Goal: Information Seeking & Learning: Learn about a topic

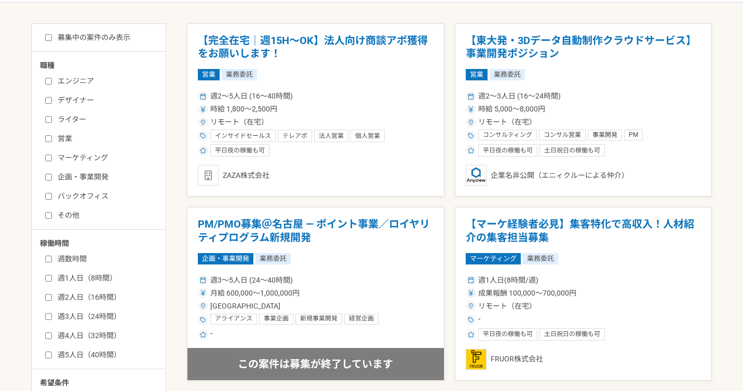
scroll to position [218, 0]
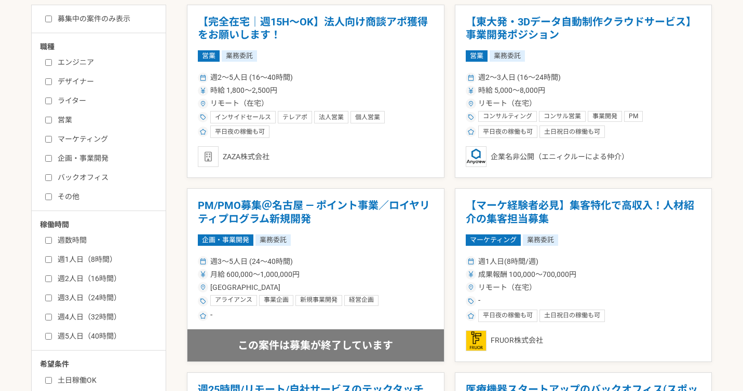
click at [101, 159] on label "企画・事業開発" at bounding box center [104, 158] width 119 height 11
click at [52, 159] on input "企画・事業開発" at bounding box center [48, 158] width 7 height 7
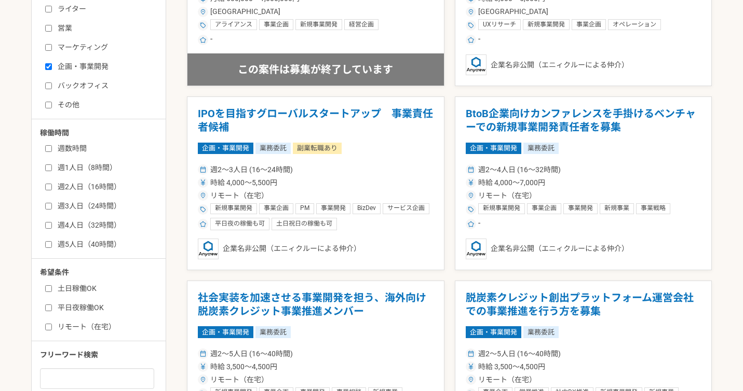
scroll to position [125, 0]
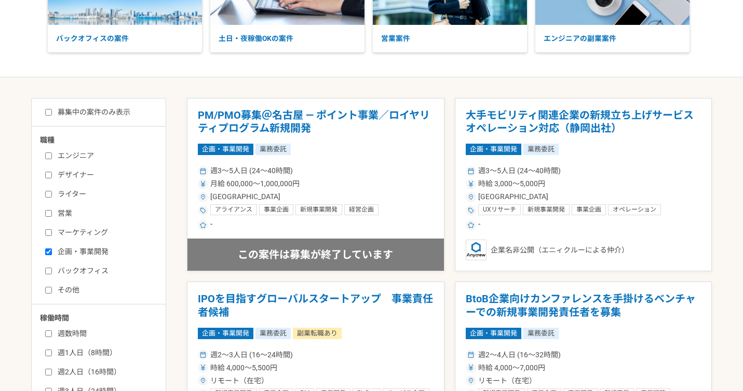
click at [50, 252] on input "企画・事業開発" at bounding box center [48, 252] width 7 height 7
checkbox input "false"
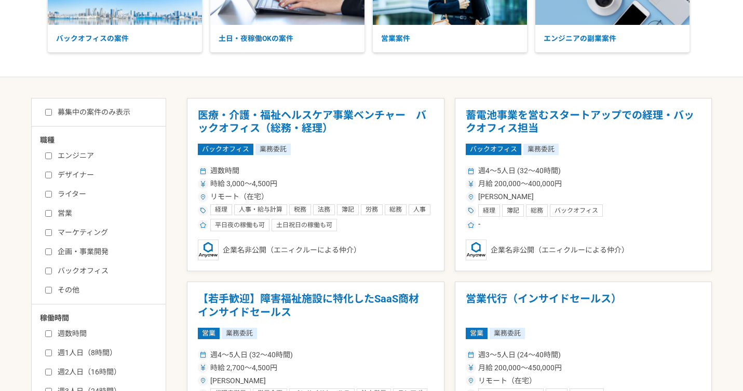
click at [51, 232] on input "マーケティング" at bounding box center [48, 232] width 7 height 7
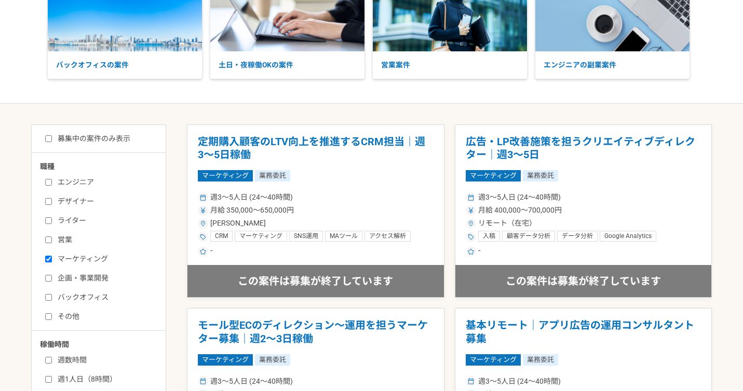
scroll to position [88, 0]
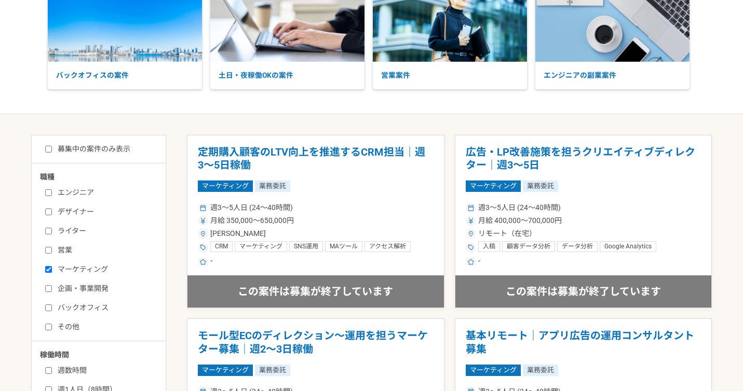
click at [46, 273] on label "マーケティング" at bounding box center [104, 269] width 119 height 11
click at [46, 273] on input "マーケティング" at bounding box center [48, 269] width 7 height 7
checkbox input "false"
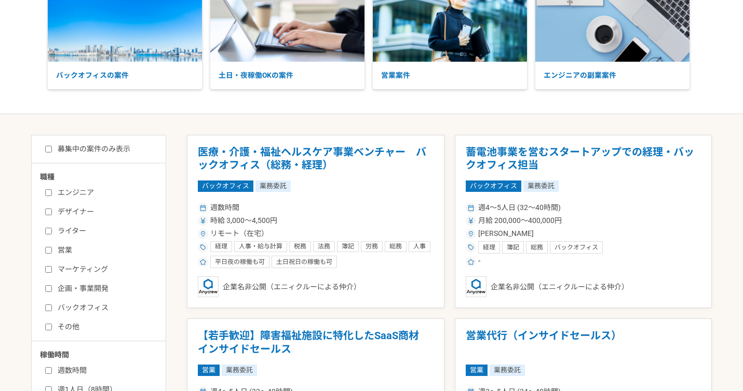
click at [47, 311] on input "バックオフィス" at bounding box center [48, 308] width 7 height 7
checkbox input "true"
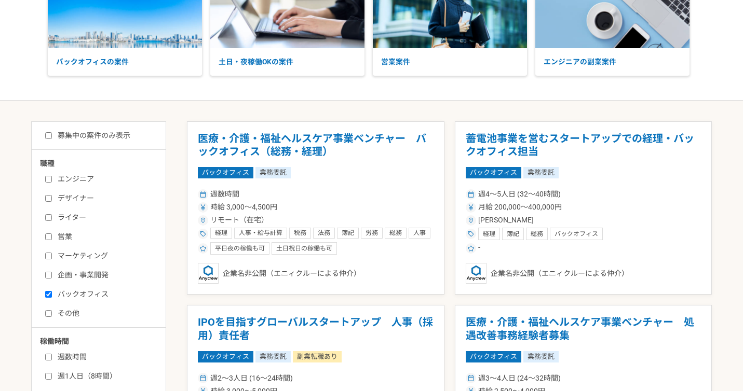
scroll to position [102, 0]
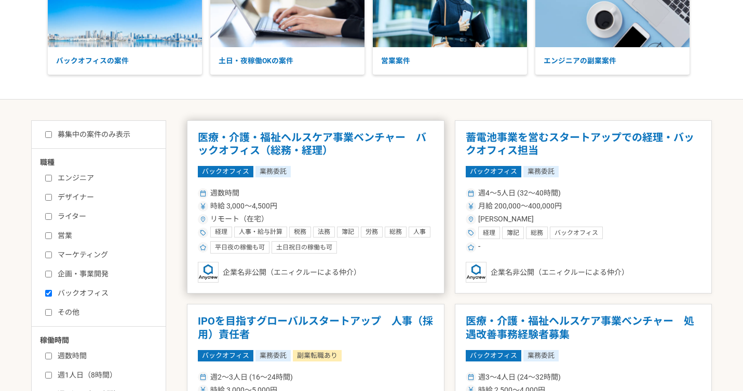
click at [358, 212] on div "週数時間 時給 3,000〜4,500円 リモート（在宅） 経理 人事・給与計算 税務 法務 簿記 労務 総務 人事 社会保険労務士 バックオフィス 勤怠管理…" at bounding box center [316, 220] width 236 height 68
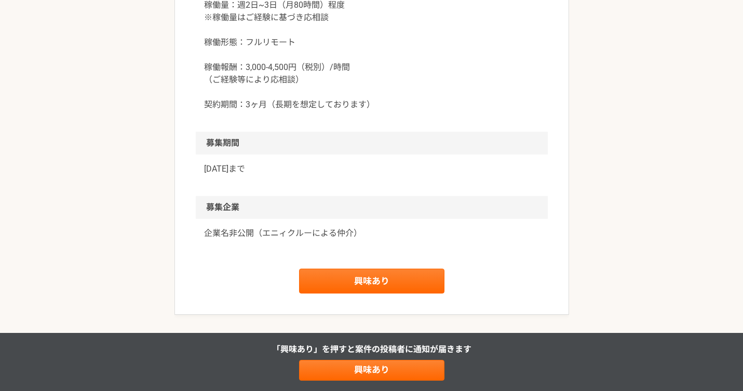
scroll to position [944, 0]
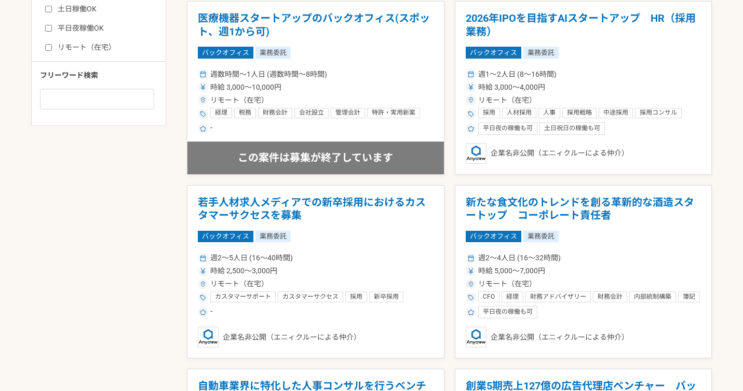
scroll to position [590, 0]
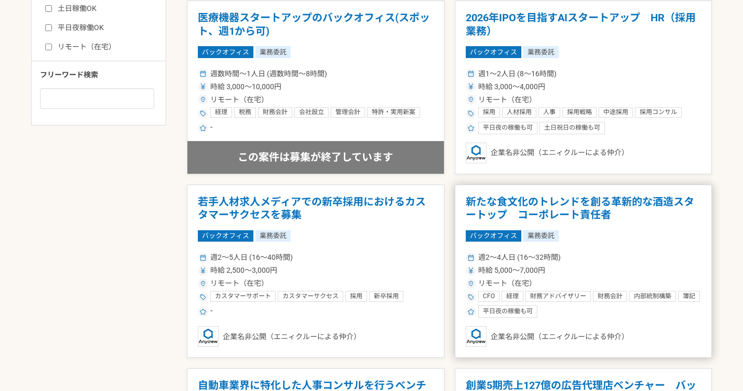
click at [551, 207] on h1 "新たな食文化のトレンドを創る革新的な酒造スタートップ　コーポレート責任者" at bounding box center [583, 209] width 236 height 26
